Goal: Information Seeking & Learning: Compare options

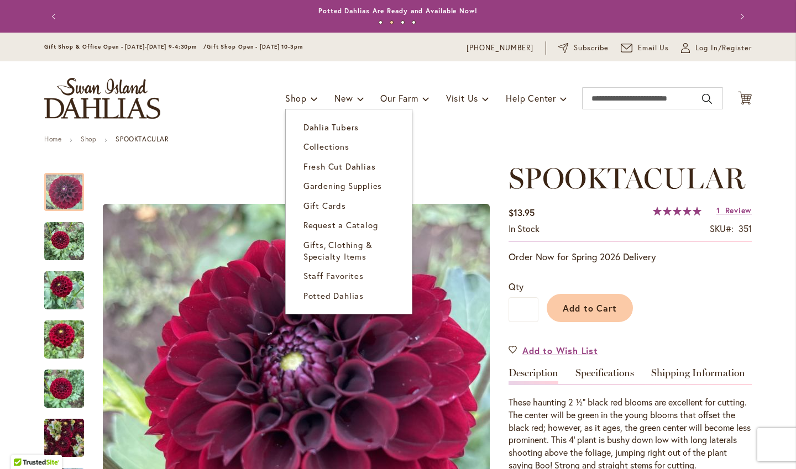
click at [310, 142] on span "Collections" at bounding box center [326, 146] width 46 height 11
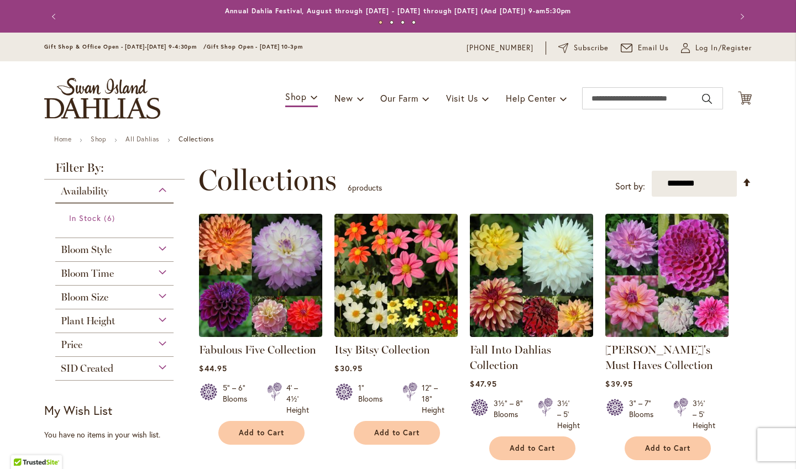
click at [85, 219] on span "In Stock" at bounding box center [85, 218] width 32 height 10
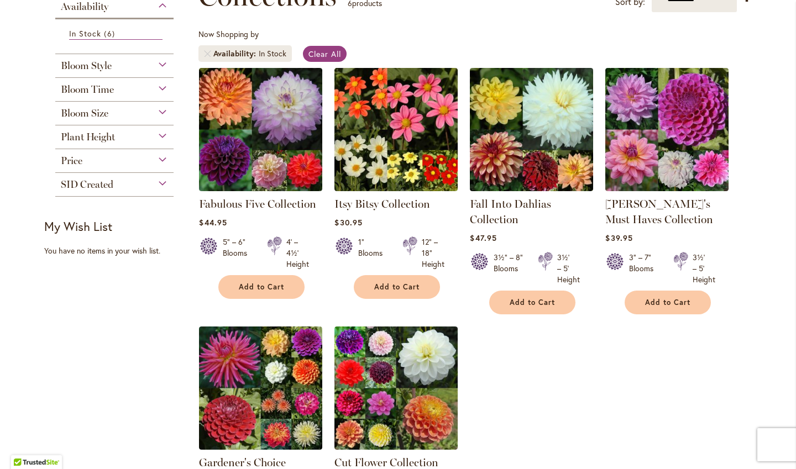
scroll to position [191, 0]
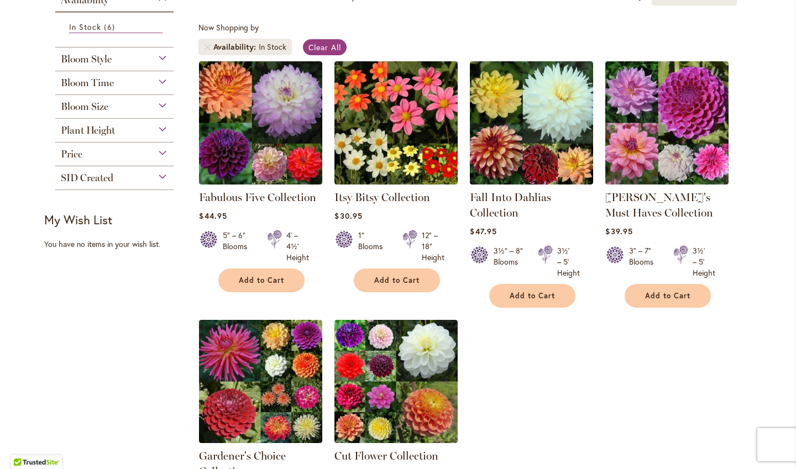
click at [280, 130] on img at bounding box center [260, 122] width 123 height 123
click at [667, 135] on img at bounding box center [666, 122] width 123 height 123
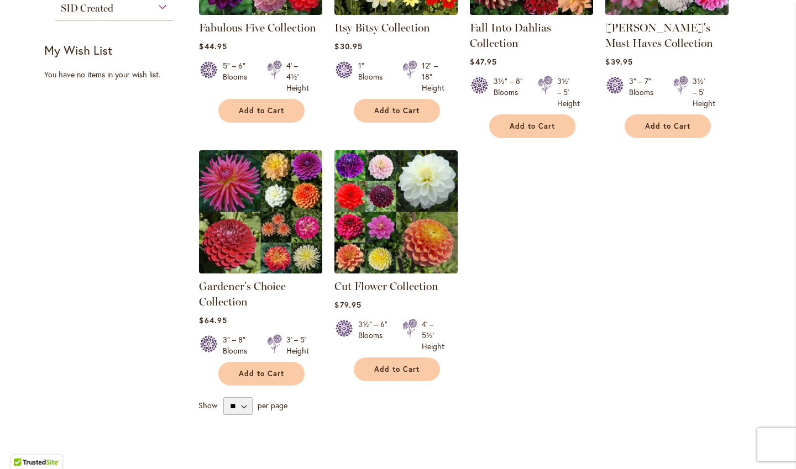
scroll to position [361, 0]
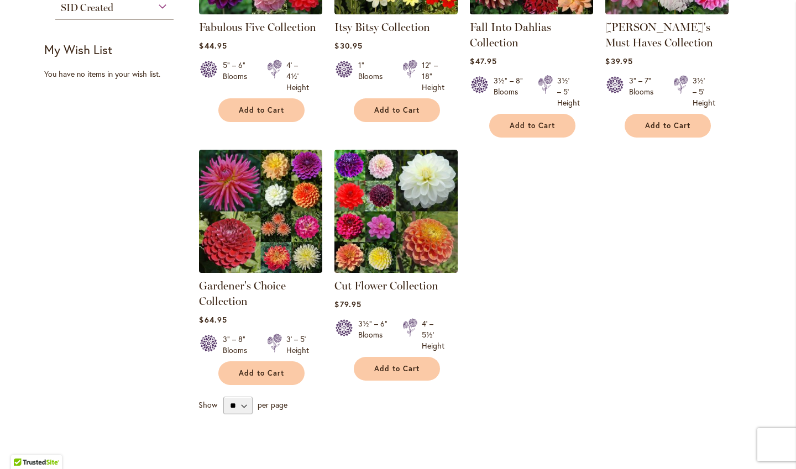
click at [307, 211] on img at bounding box center [260, 211] width 123 height 123
click at [418, 220] on img at bounding box center [395, 211] width 123 height 123
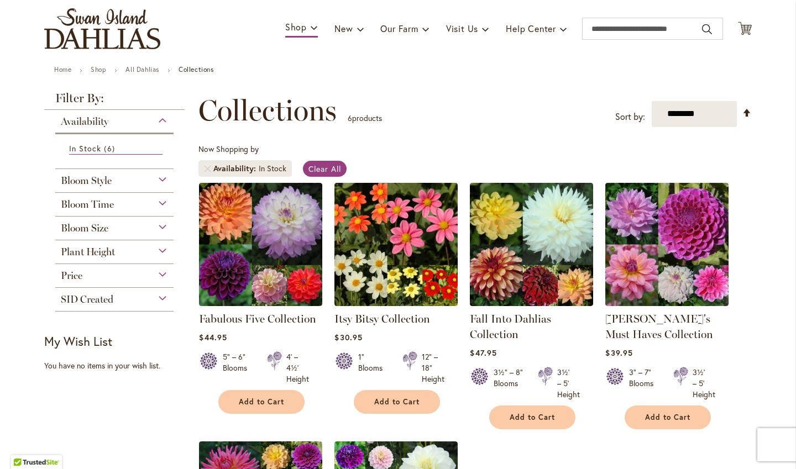
scroll to position [0, 0]
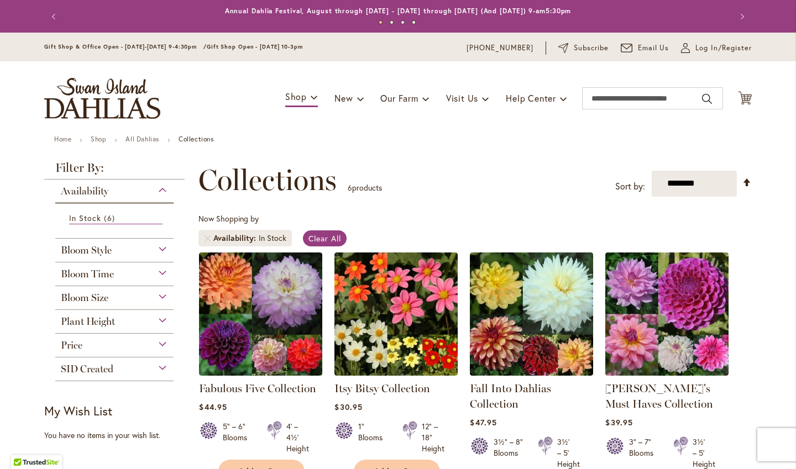
click at [92, 141] on link "Shop" at bounding box center [98, 139] width 15 height 8
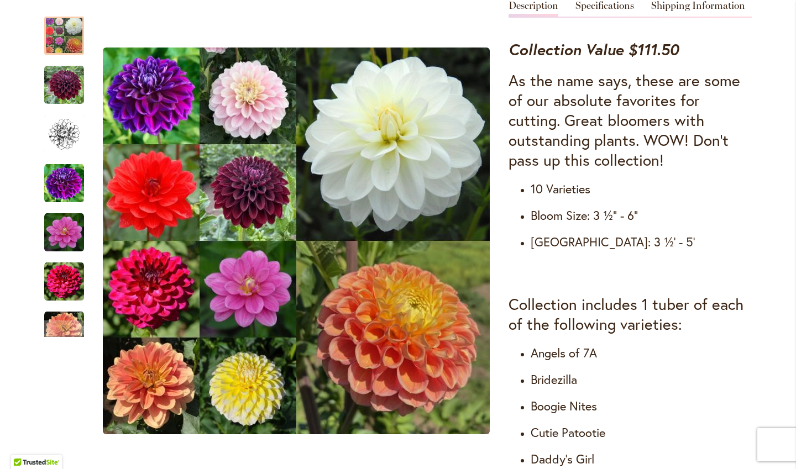
scroll to position [403, 0]
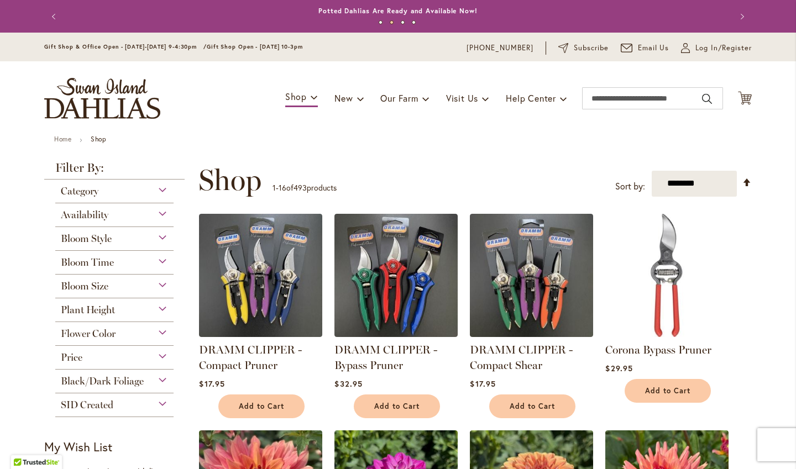
click at [111, 214] on div "Availability" at bounding box center [114, 212] width 118 height 18
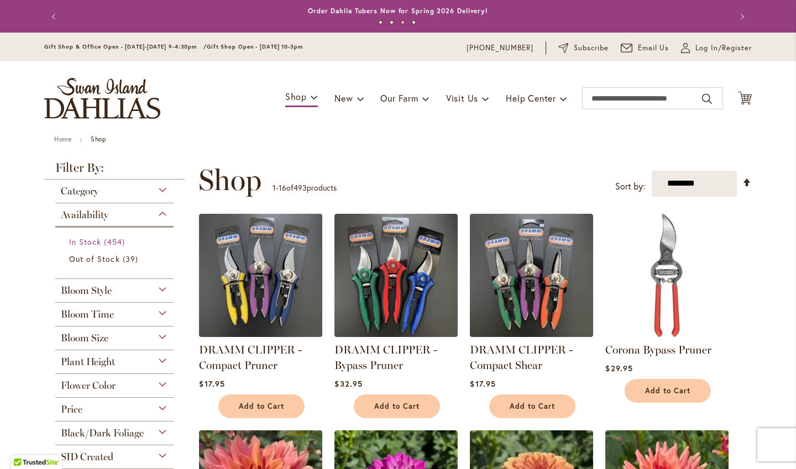
click at [108, 241] on span "454 items" at bounding box center [115, 242] width 23 height 12
